Goal: Information Seeking & Learning: Learn about a topic

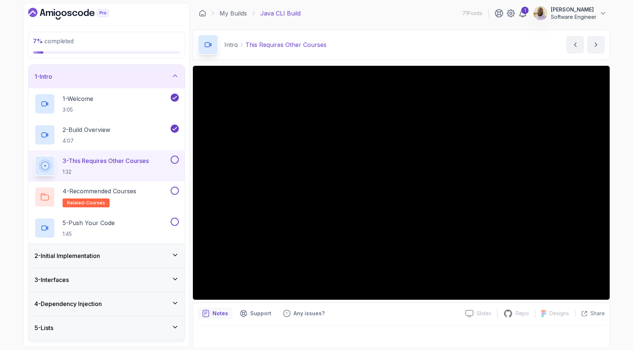
click at [156, 163] on div "3 - This Requires Other Courses 1:32" at bounding box center [101, 166] width 135 height 21
click at [149, 161] on p "3 - This Requires Other Courses" at bounding box center [106, 160] width 86 height 9
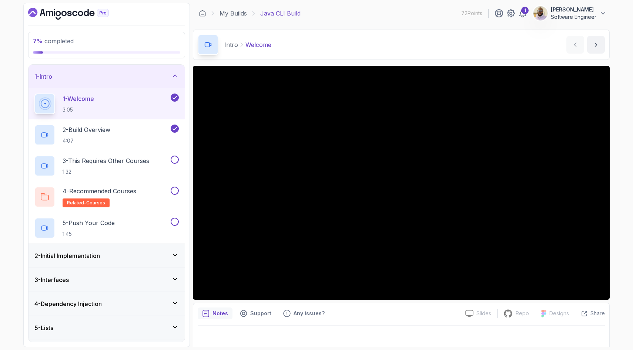
click at [93, 256] on h3 "2 - Initial Implementation" at bounding box center [66, 256] width 65 height 9
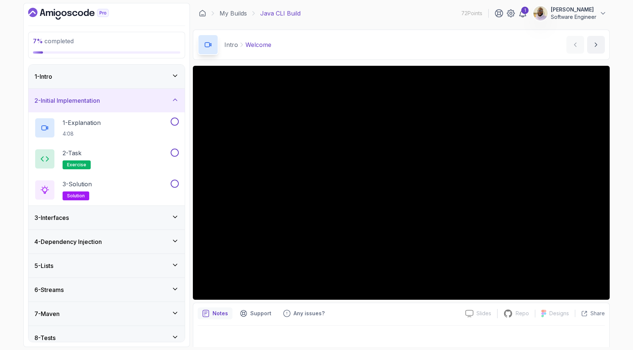
click at [101, 222] on div "3 - Interfaces" at bounding box center [106, 218] width 156 height 24
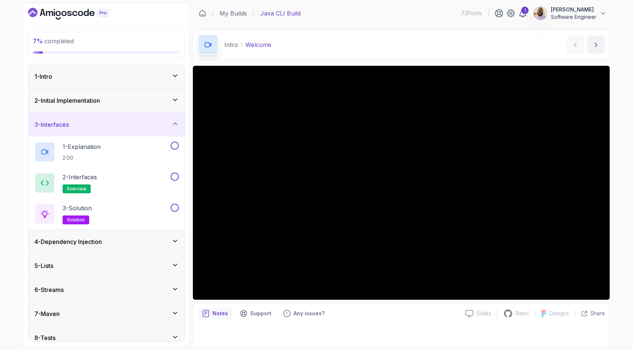
click at [129, 74] on div "1 - Intro" at bounding box center [106, 76] width 144 height 9
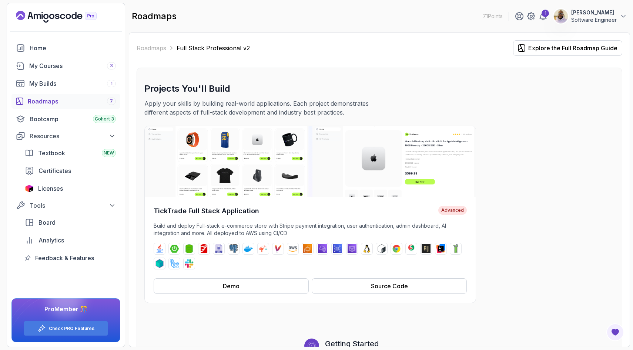
click at [48, 102] on div "Roadmaps 7" at bounding box center [72, 101] width 88 height 9
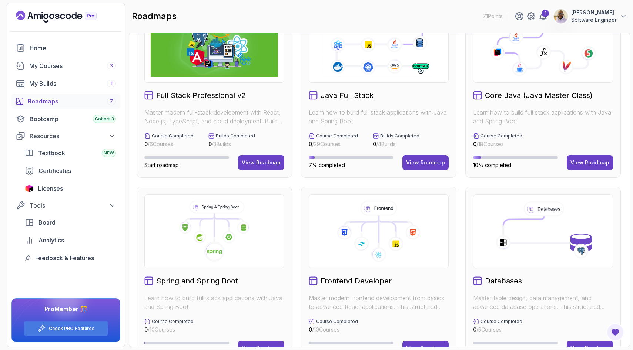
scroll to position [4, 0]
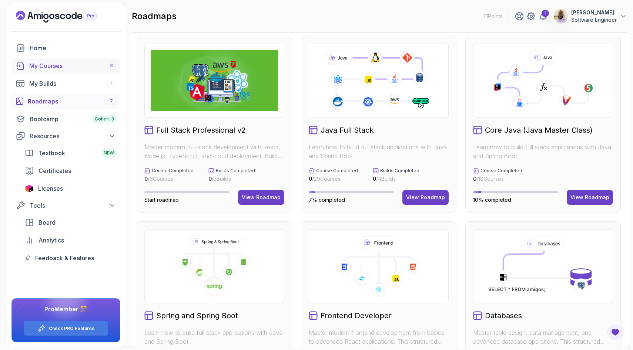
click at [82, 65] on div "My Courses 3" at bounding box center [72, 65] width 87 height 9
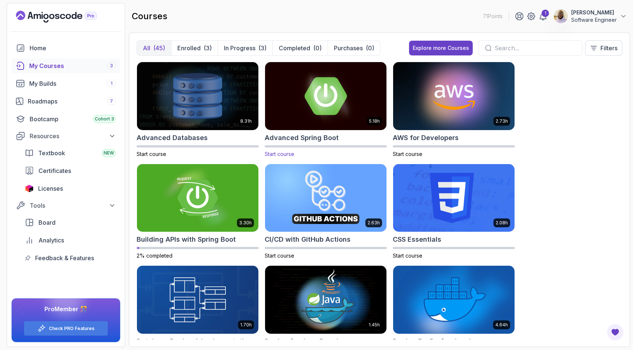
click at [284, 117] on img at bounding box center [325, 95] width 127 height 71
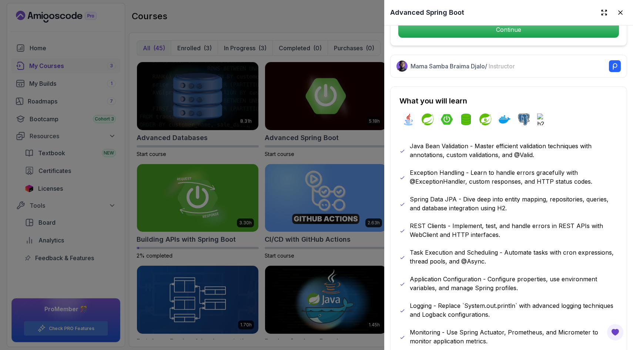
scroll to position [296, 0]
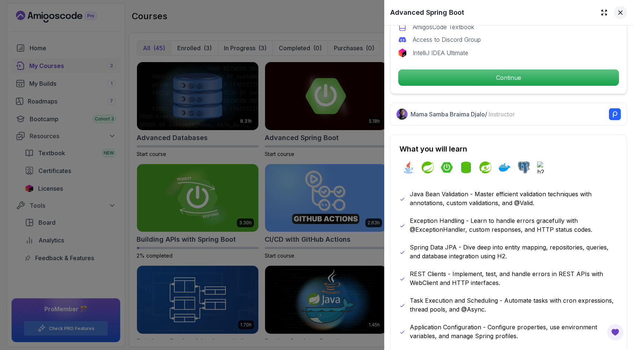
click at [617, 9] on icon at bounding box center [619, 12] width 7 height 7
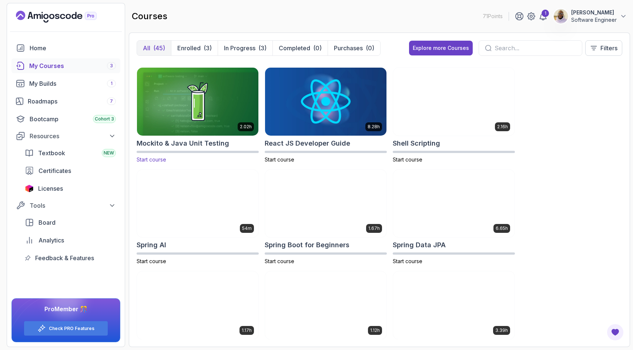
scroll to position [1128, 0]
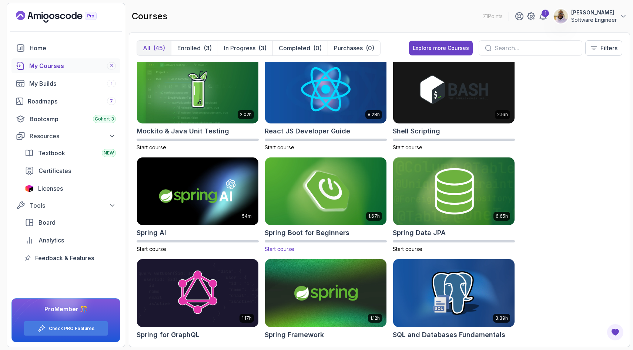
click at [316, 208] on img at bounding box center [325, 191] width 127 height 71
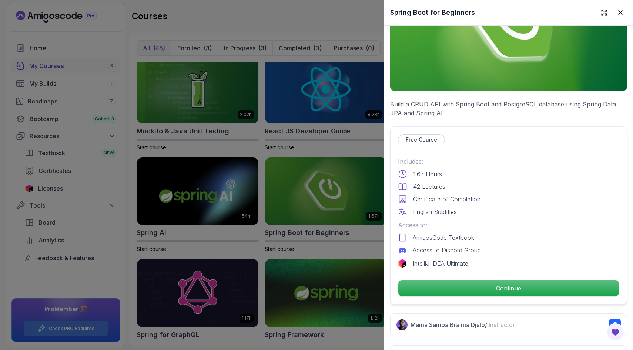
scroll to position [26, 0]
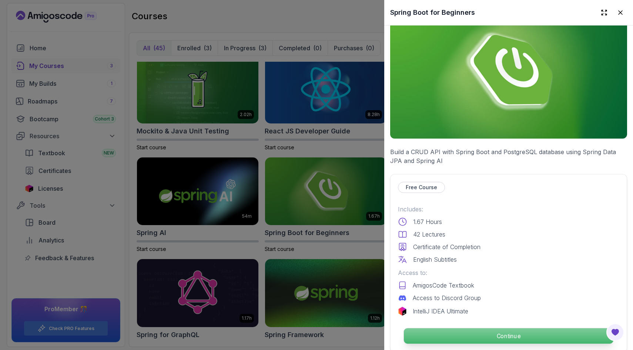
click at [479, 337] on p "Continue" at bounding box center [508, 337] width 209 height 16
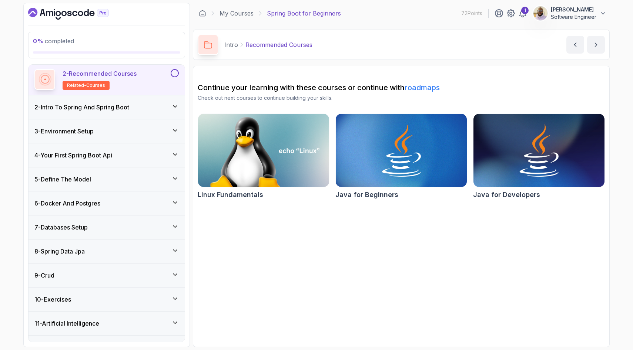
scroll to position [73, 0]
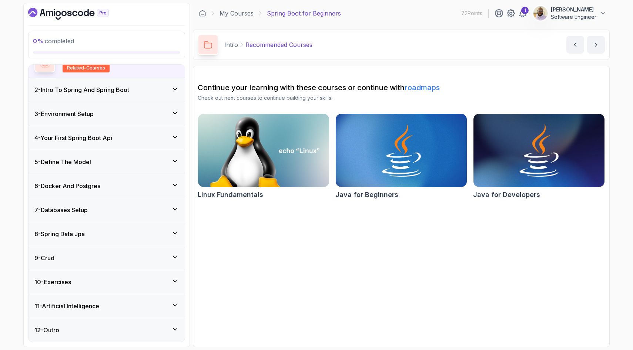
click at [95, 235] on div "8 - Spring Data Jpa" at bounding box center [106, 234] width 144 height 9
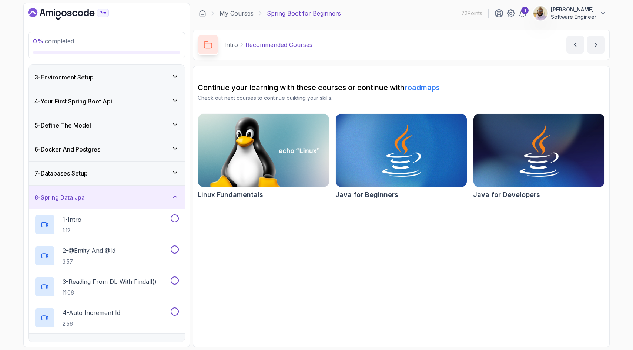
scroll to position [0, 0]
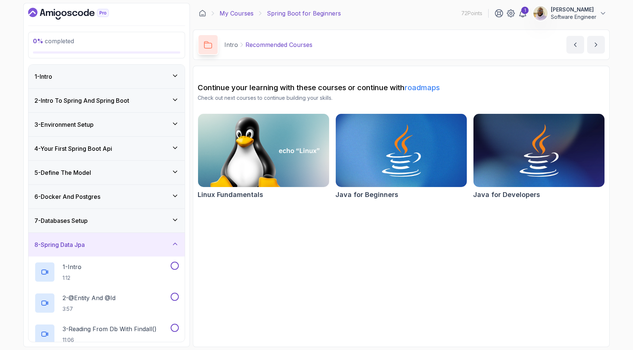
click at [235, 12] on link "My Courses" at bounding box center [236, 13] width 34 height 9
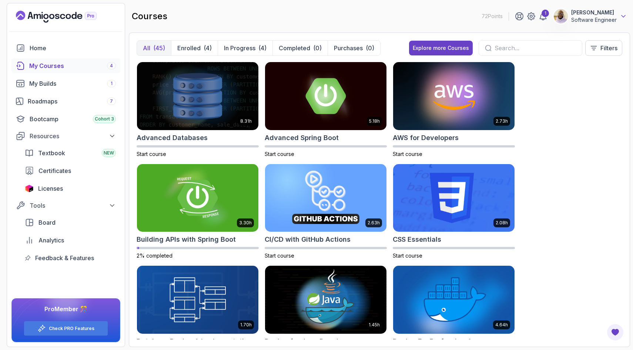
click at [620, 13] on icon at bounding box center [622, 16] width 7 height 7
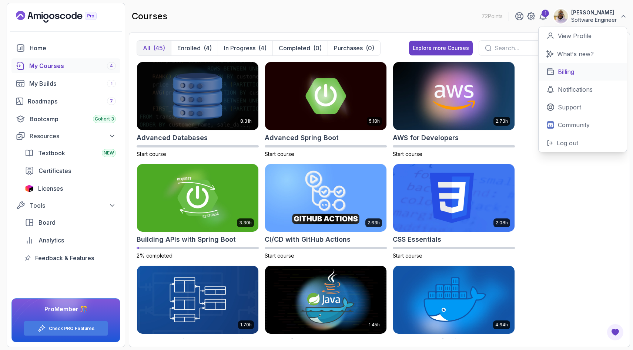
click at [568, 74] on p "Billing" at bounding box center [565, 71] width 16 height 9
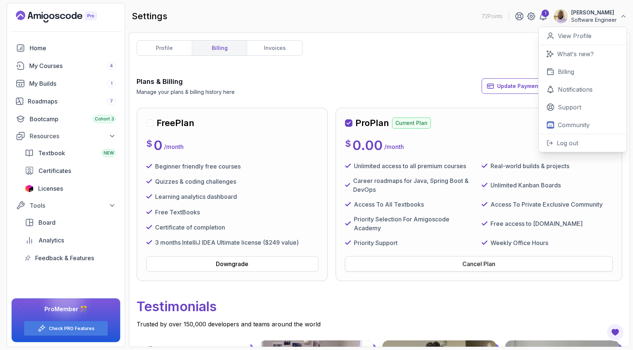
click at [410, 265] on button "Cancel Plan" at bounding box center [478, 264] width 267 height 16
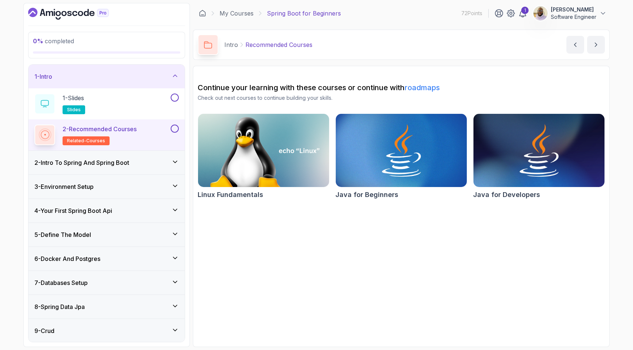
click at [105, 164] on h3 "2 - Intro To Spring And Spring Boot" at bounding box center [81, 162] width 95 height 9
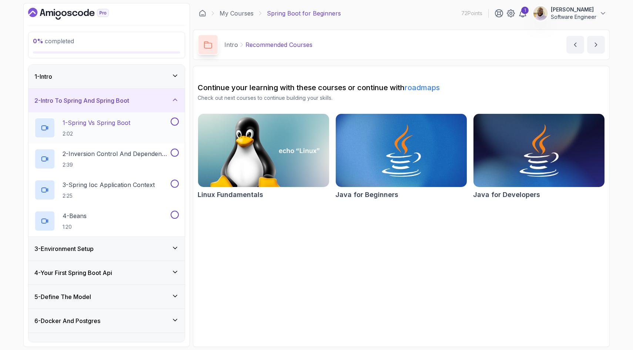
click at [126, 127] on p "1 - Spring Vs Spring Boot" at bounding box center [97, 122] width 68 height 9
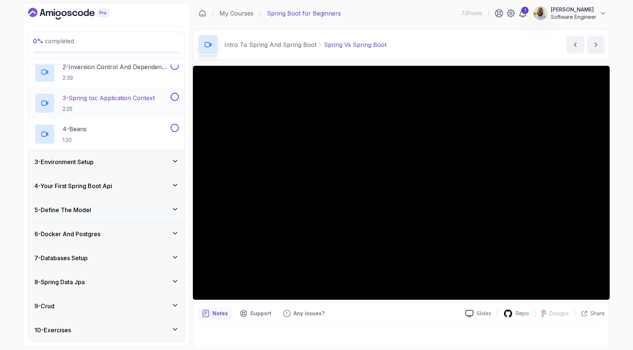
scroll to position [135, 0]
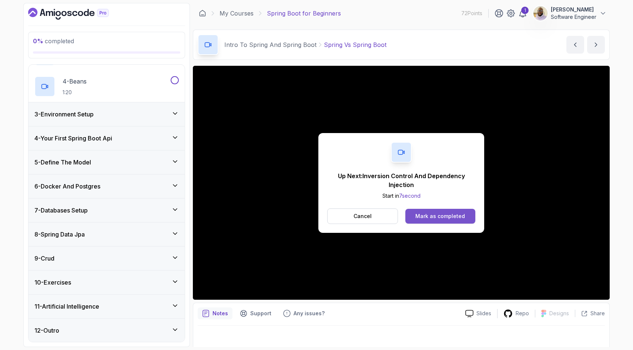
click at [424, 217] on div "Mark as completed" at bounding box center [440, 216] width 50 height 7
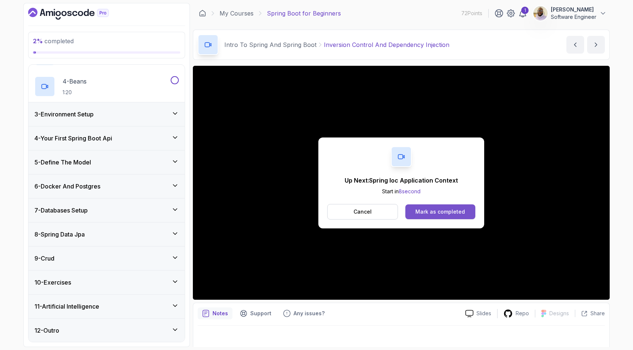
click at [423, 212] on div "Mark as completed" at bounding box center [440, 211] width 50 height 7
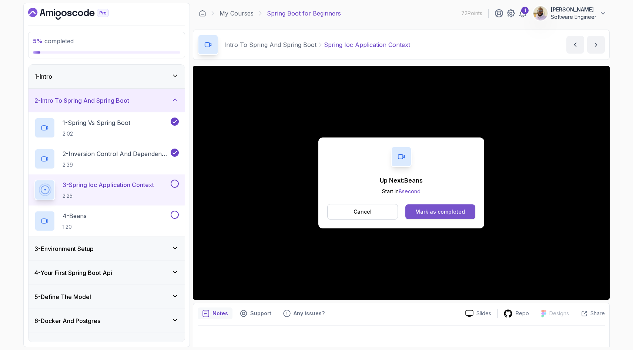
click at [425, 211] on div "Mark as completed" at bounding box center [440, 211] width 50 height 7
